Goal: Task Accomplishment & Management: Manage account settings

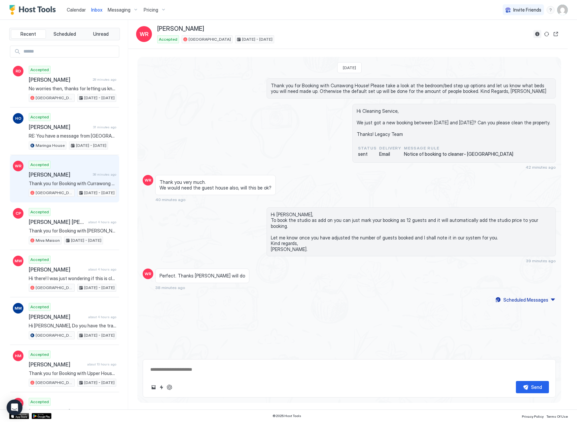
click at [537, 32] on button "Reservation information" at bounding box center [538, 34] width 8 height 8
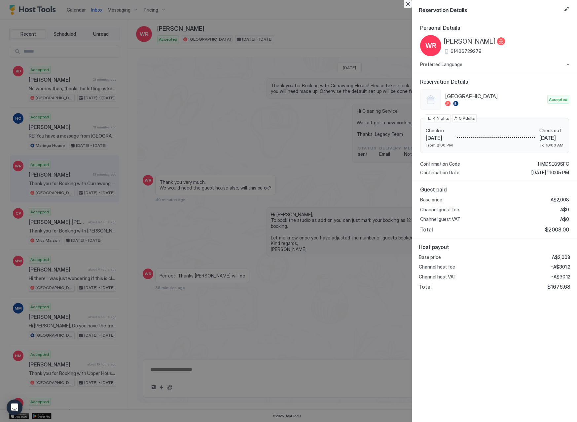
click at [407, 6] on button "Close" at bounding box center [408, 4] width 8 height 8
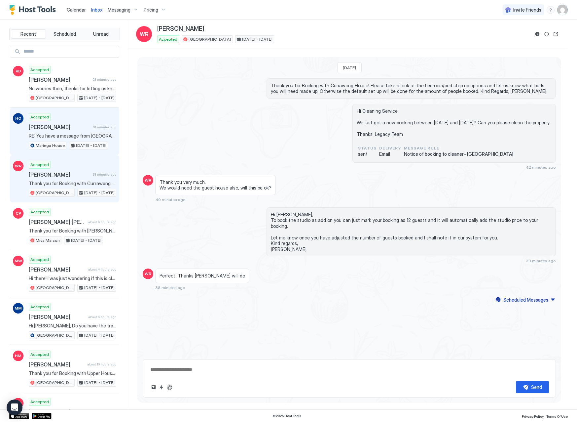
click at [73, 131] on div "Accepted [PERSON_NAME] 31 minutes ago RE: You have a message from [GEOGRAPHIC_D…" at bounding box center [73, 131] width 88 height 36
type textarea "*"
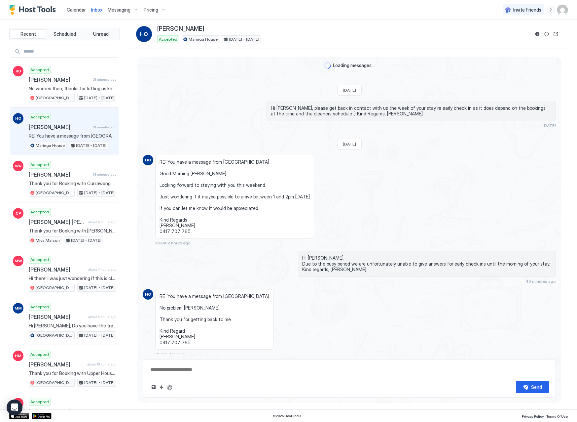
scroll to position [17, 0]
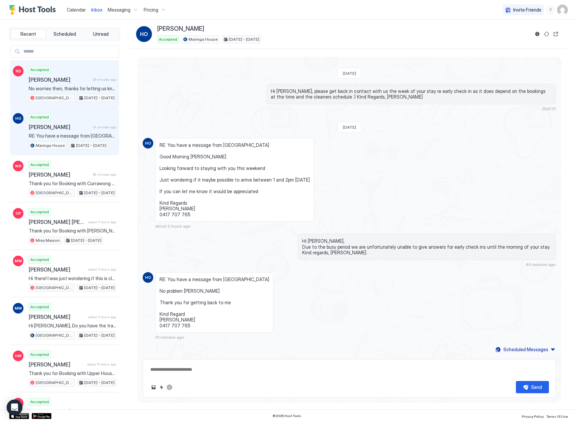
click at [56, 80] on span "[PERSON_NAME]" at bounding box center [59, 79] width 61 height 7
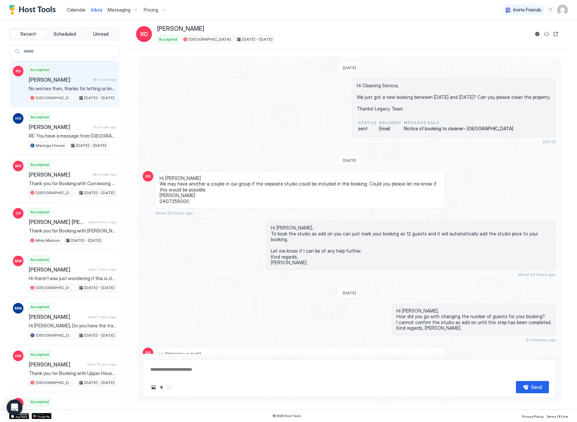
scroll to position [61, 0]
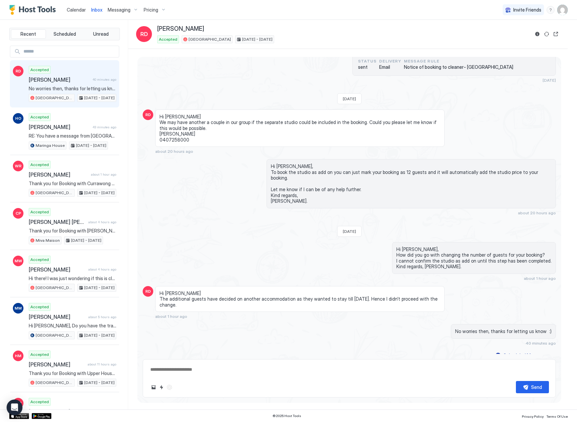
click at [26, 10] on img "Host Tools Logo" at bounding box center [34, 10] width 50 height 10
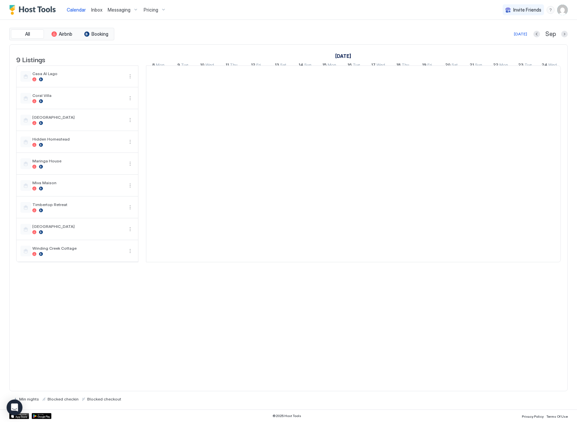
scroll to position [0, 367]
click at [96, 11] on span "Inbox" at bounding box center [96, 10] width 11 height 6
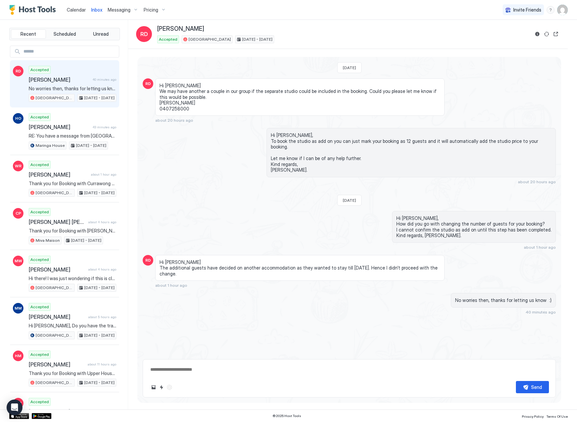
scroll to position [61, 0]
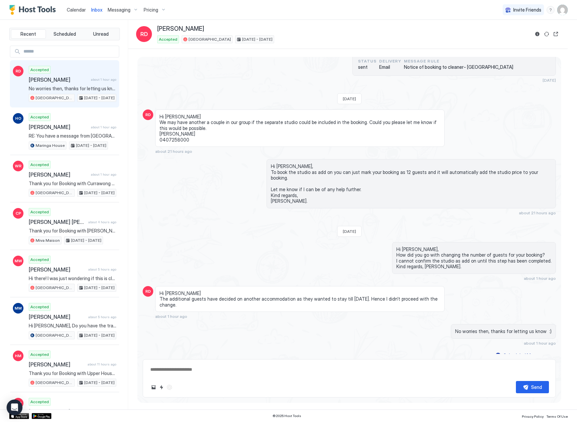
click at [71, 10] on span "Calendar" at bounding box center [76, 10] width 19 height 6
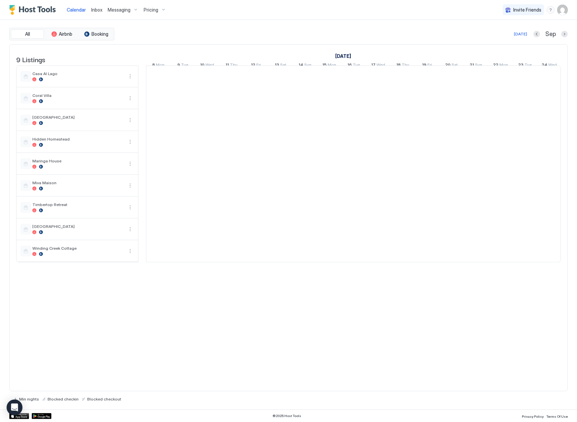
scroll to position [0, 367]
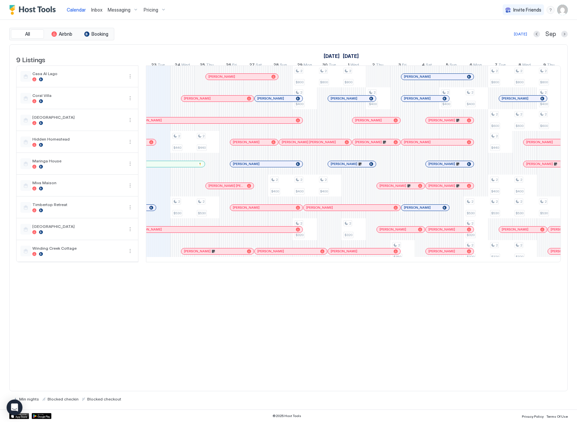
click at [148, 210] on div "[PERSON_NAME]" at bounding box center [132, 208] width 48 height 6
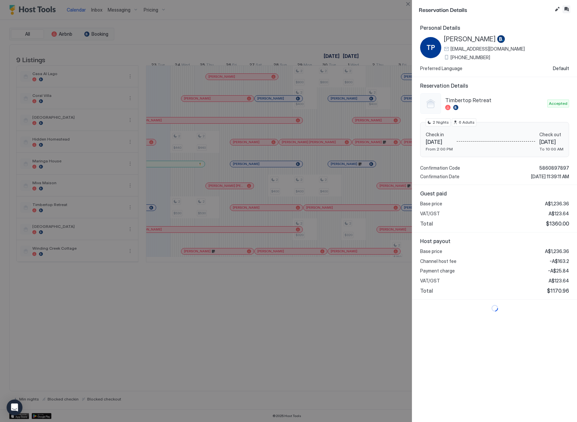
click at [566, 11] on button "Inbox" at bounding box center [567, 9] width 8 height 8
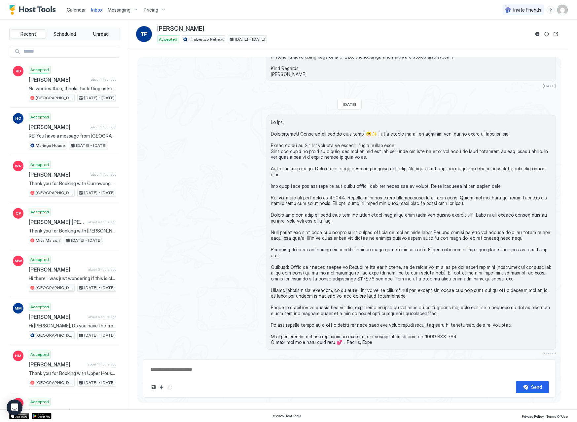
scroll to position [157, 0]
click at [342, 186] on span at bounding box center [411, 233] width 281 height 226
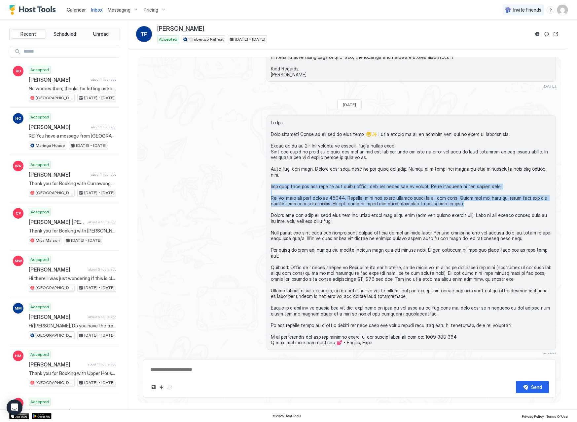
drag, startPoint x: 270, startPoint y: 174, endPoint x: 449, endPoint y: 193, distance: 179.7
click at [449, 193] on span at bounding box center [411, 233] width 281 height 226
drag, startPoint x: 449, startPoint y: 193, endPoint x: 426, endPoint y: 193, distance: 23.1
copy span "ou will find the key safe on the first landing down the first set of stairs. It…"
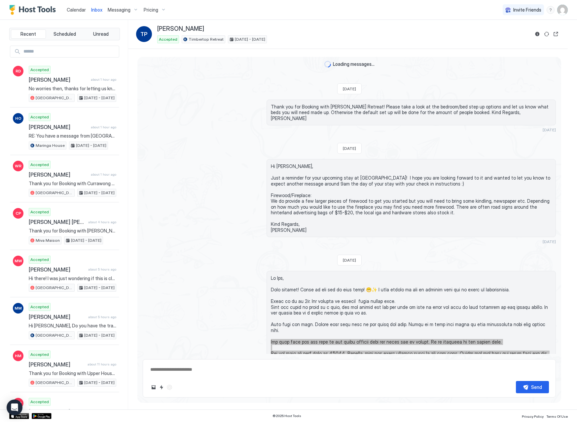
scroll to position [0, 0]
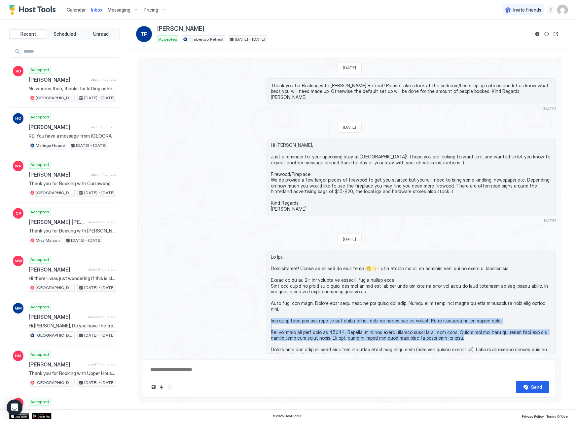
click at [71, 9] on span "Calendar" at bounding box center [76, 10] width 19 height 6
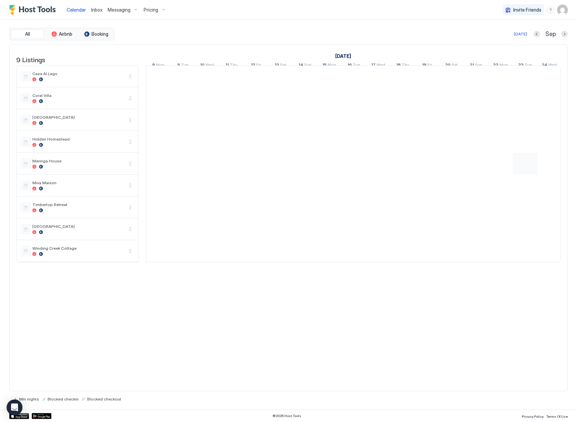
scroll to position [0, 367]
